Goal: Task Accomplishment & Management: Use online tool/utility

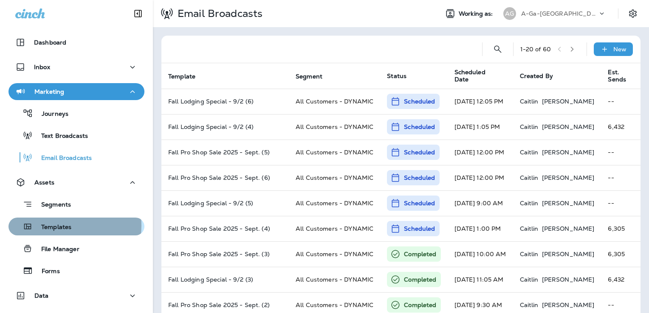
click at [66, 226] on p "Templates" at bounding box center [52, 228] width 39 height 8
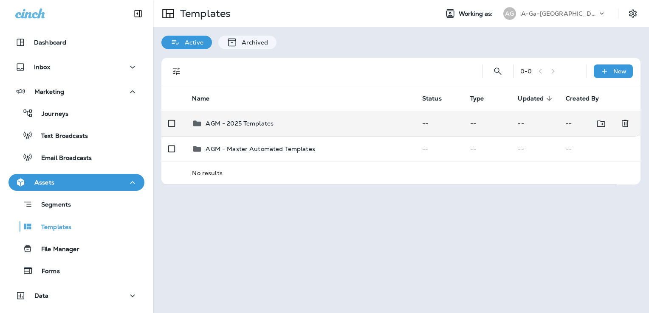
click at [290, 120] on div "AGM - 2025 Templates" at bounding box center [300, 124] width 216 height 10
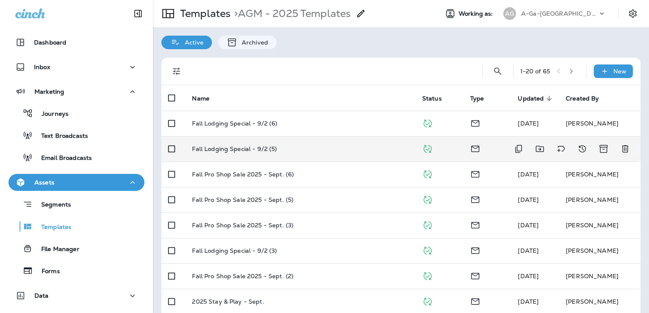
click at [321, 151] on div "Fall Lodging Special - 9/2 (5)" at bounding box center [300, 149] width 216 height 7
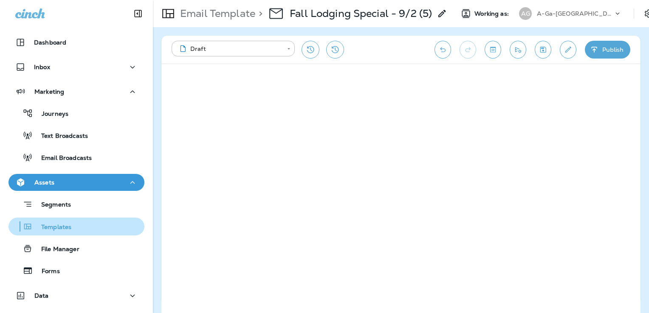
click at [73, 231] on div "Templates" at bounding box center [76, 226] width 129 height 13
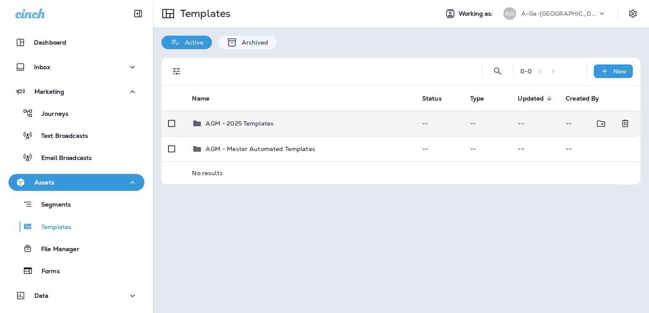
click at [305, 129] on td "AGM - 2025 Templates" at bounding box center [300, 123] width 230 height 25
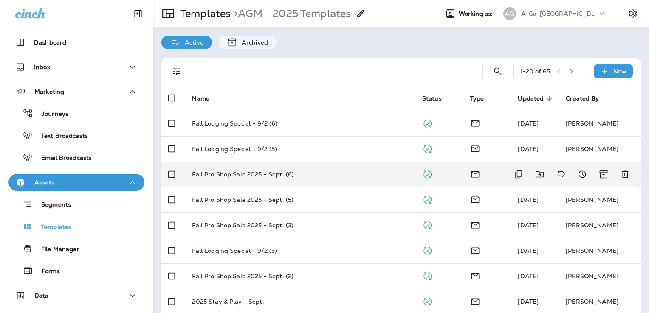
click at [340, 182] on td "Fall Pro Shop Sale 2025 - Sept. (6)" at bounding box center [300, 174] width 230 height 25
